Goal: Navigation & Orientation: Go to known website

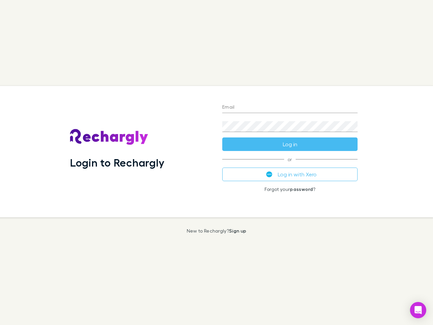
click at [217, 163] on div "Login to Rechargly" at bounding box center [141, 151] width 152 height 131
click at [290, 108] on input "Email" at bounding box center [289, 107] width 135 height 11
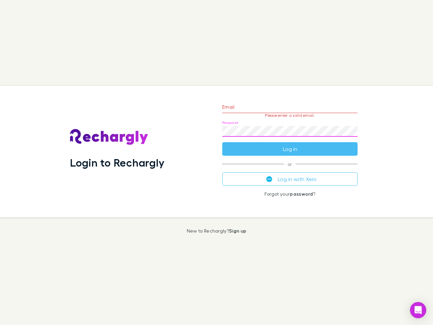
click at [290, 144] on form "Email Please enter a valid email. Password Log in" at bounding box center [289, 126] width 135 height 59
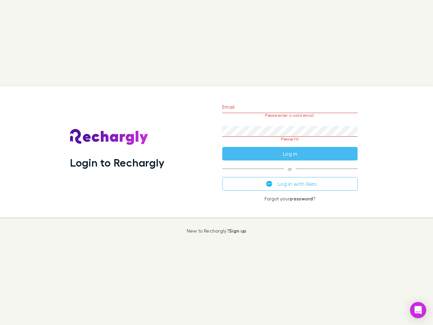
click at [290, 174] on div "Email Please enter a valid email. Password Please fill Log in or Log in with Xe…" at bounding box center [290, 151] width 146 height 131
click at [419, 310] on icon "Open Intercom Messenger" at bounding box center [418, 310] width 7 height 8
